Goal: Check status

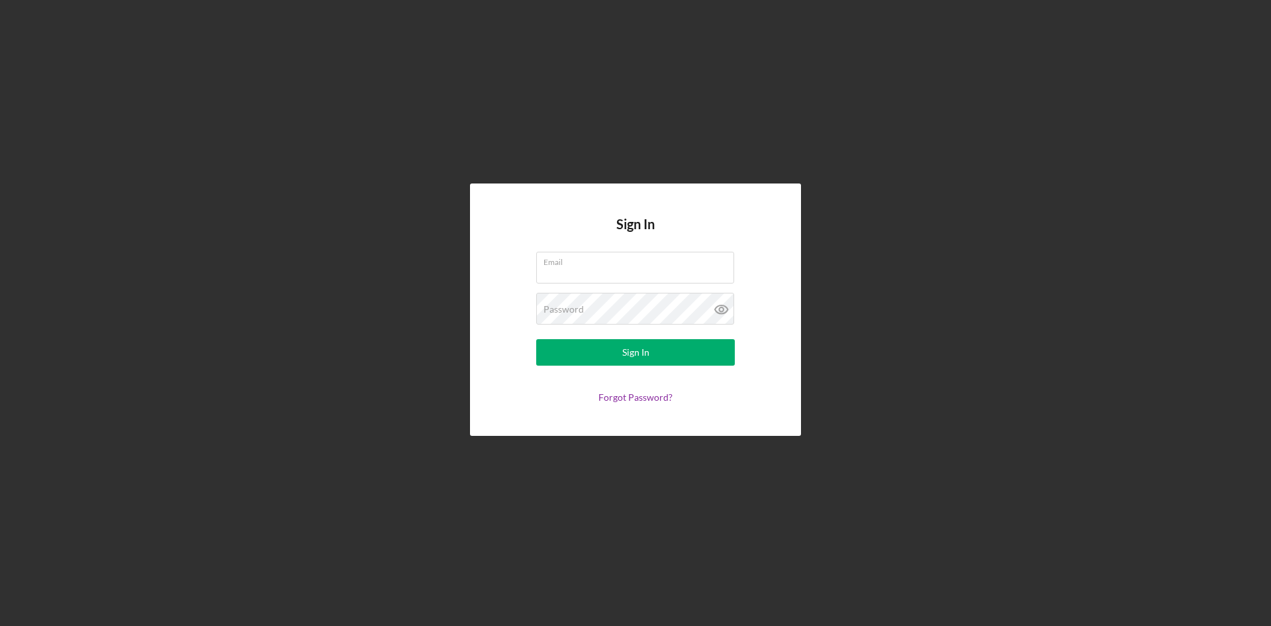
click at [476, 290] on div "Sign In Email Password Sign In Forgot Password?" at bounding box center [635, 309] width 331 height 252
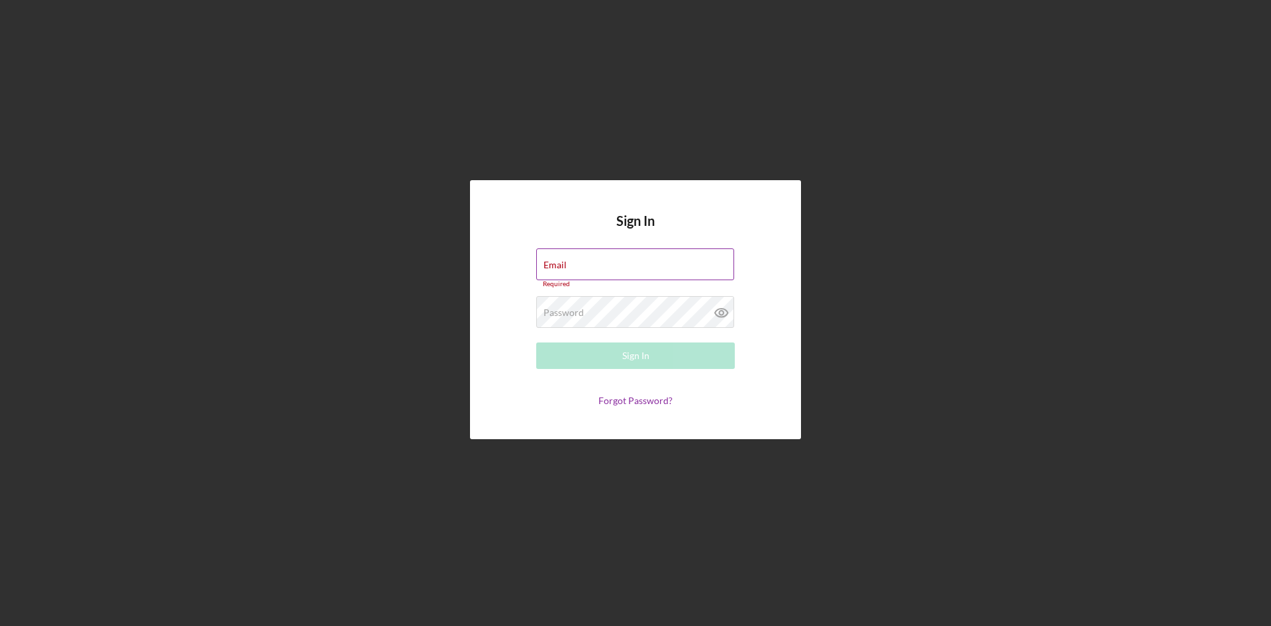
click at [581, 271] on input "Email" at bounding box center [635, 264] width 198 height 32
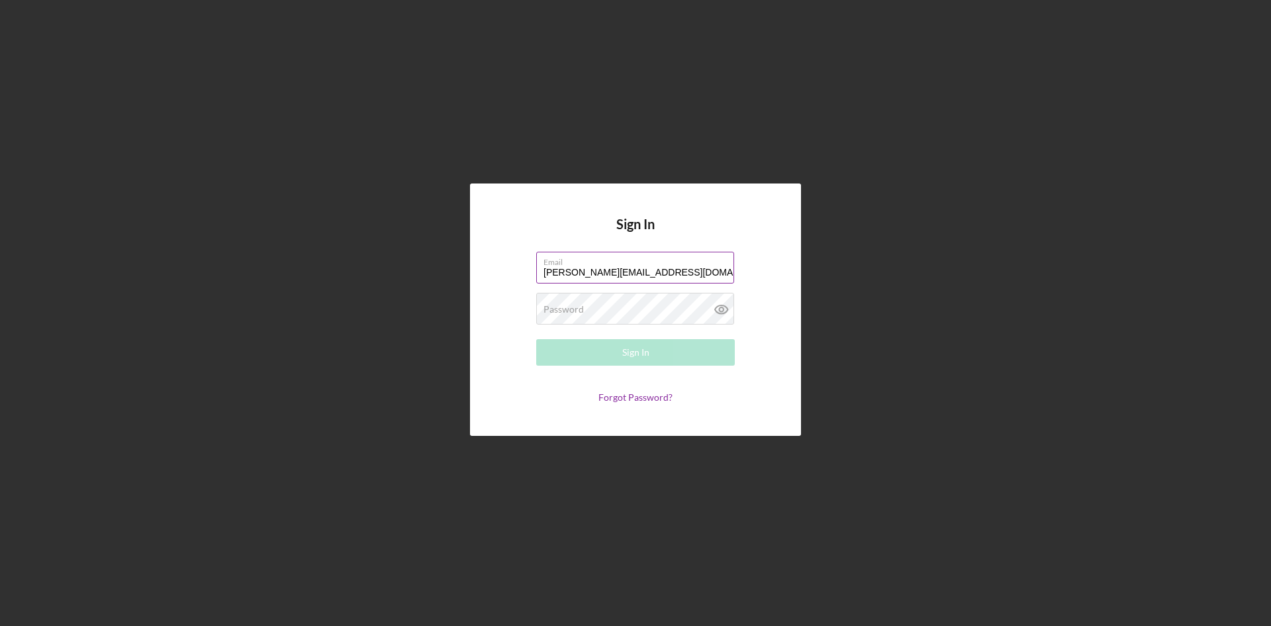
type input "[PERSON_NAME][EMAIL_ADDRESS][DOMAIN_NAME]"
click at [536, 339] on button "Sign In" at bounding box center [635, 352] width 199 height 26
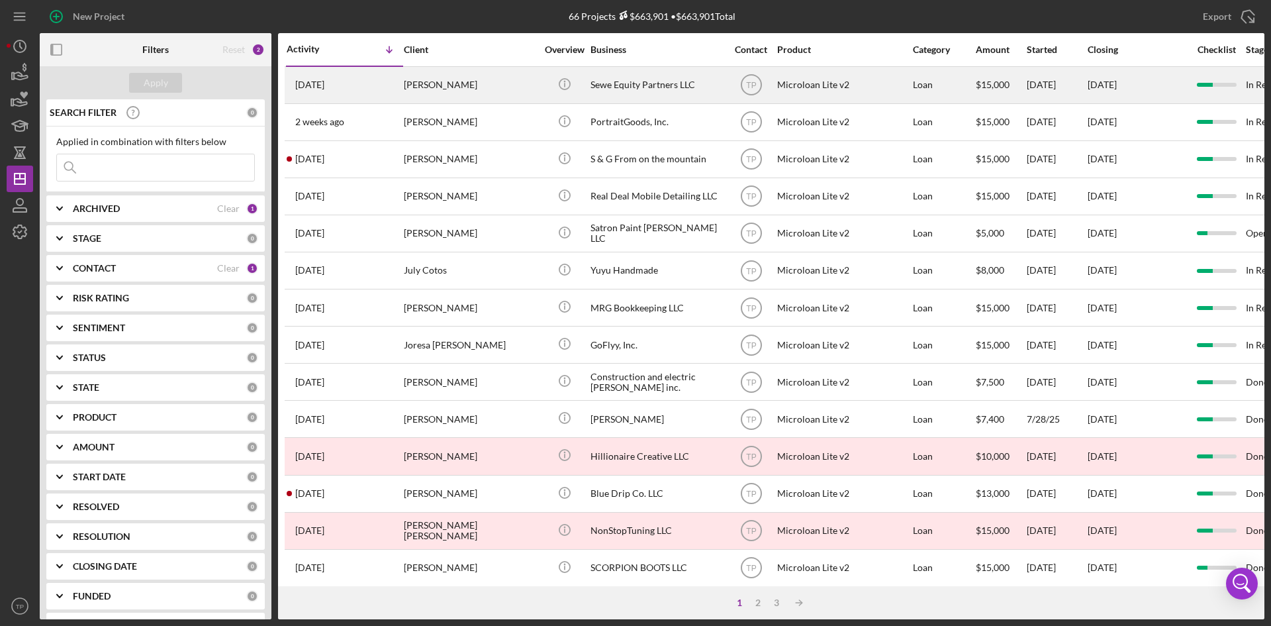
click at [449, 74] on div "[PERSON_NAME]" at bounding box center [470, 85] width 132 height 35
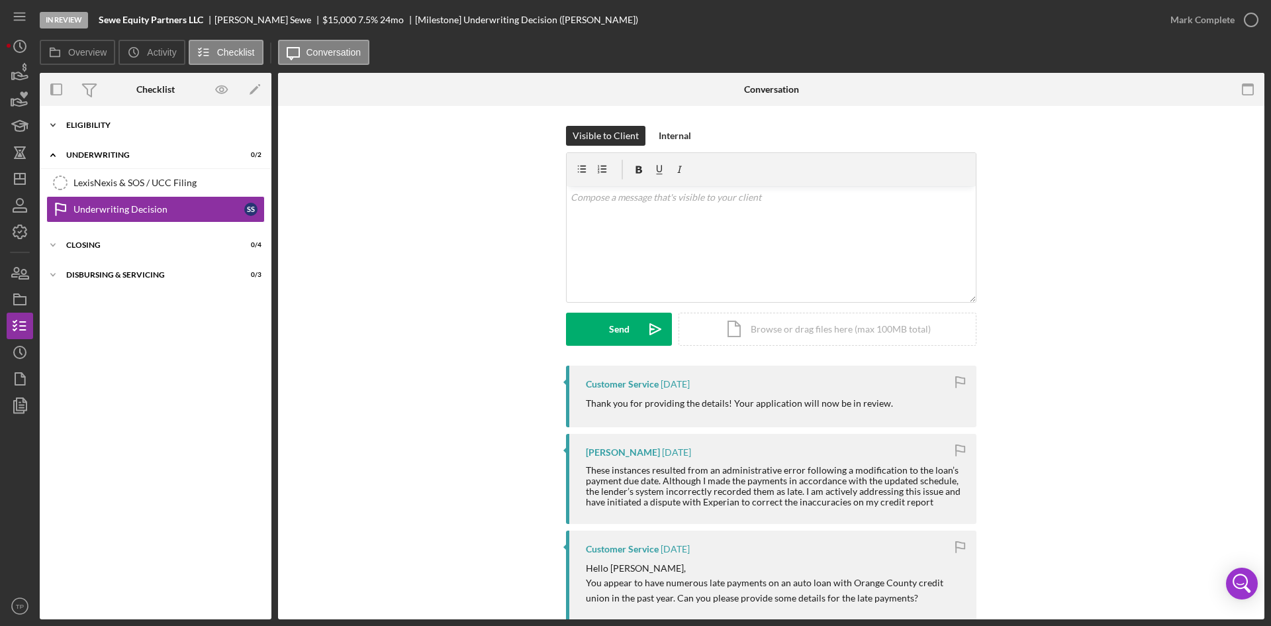
click at [126, 126] on div "Eligibility" at bounding box center [160, 125] width 189 height 8
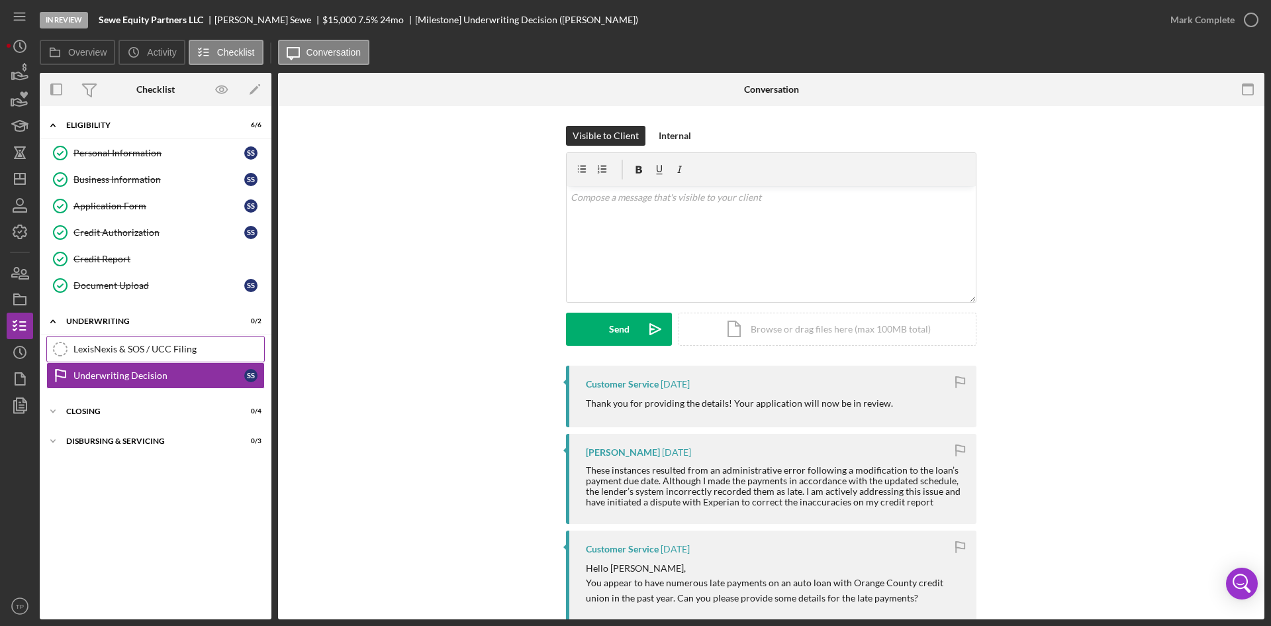
click at [177, 359] on link "LexisNexis & SOS / UCC Filing LexisNexis & SOS / UCC Filing" at bounding box center [155, 349] width 218 height 26
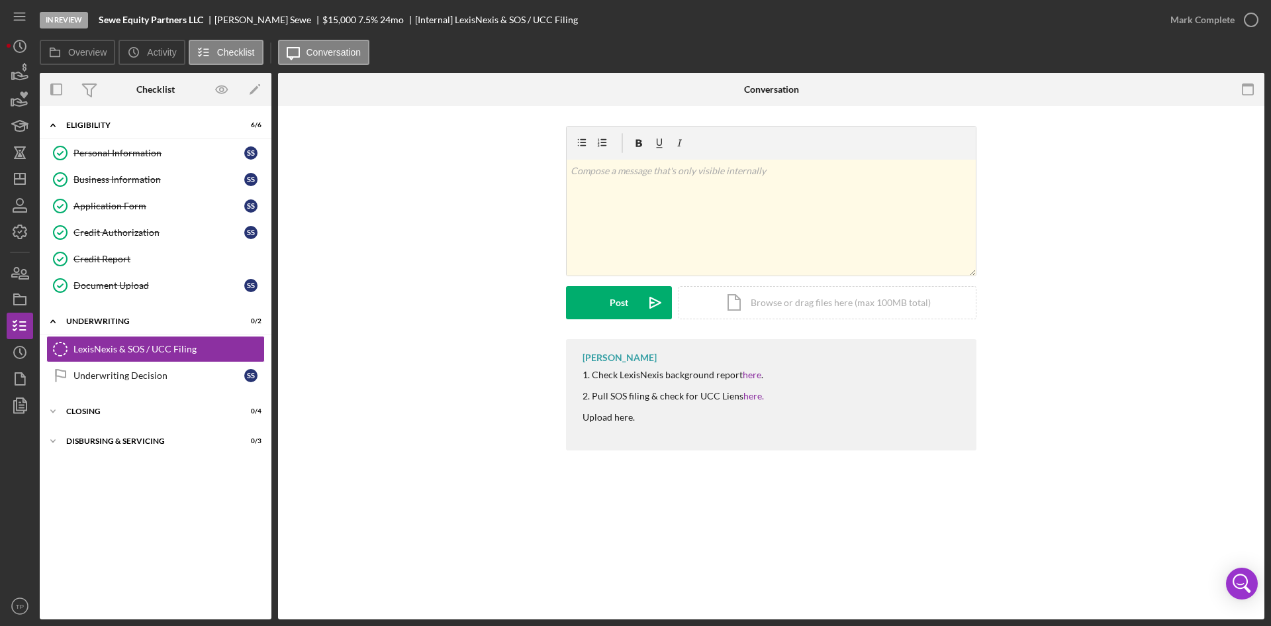
drag, startPoint x: 755, startPoint y: 397, endPoint x: 773, endPoint y: 404, distance: 18.7
click at [773, 404] on div "[PERSON_NAME] 1. Check LexisNexis background report here . 2. Pull SOS filing &…" at bounding box center [771, 394] width 410 height 111
